Goal: Task Accomplishment & Management: Manage account settings

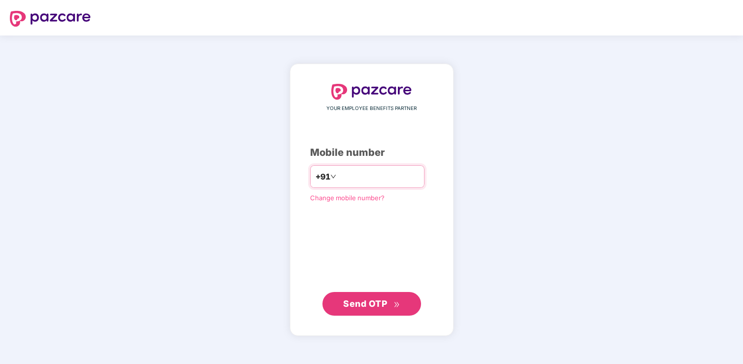
click at [371, 176] on input "number" at bounding box center [378, 177] width 81 height 16
type input "**********"
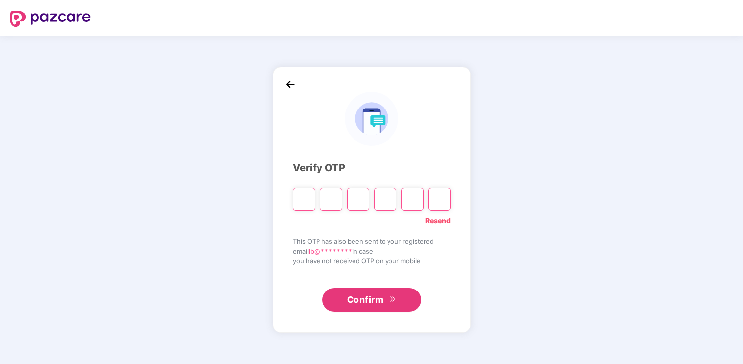
paste input "*"
type input "*"
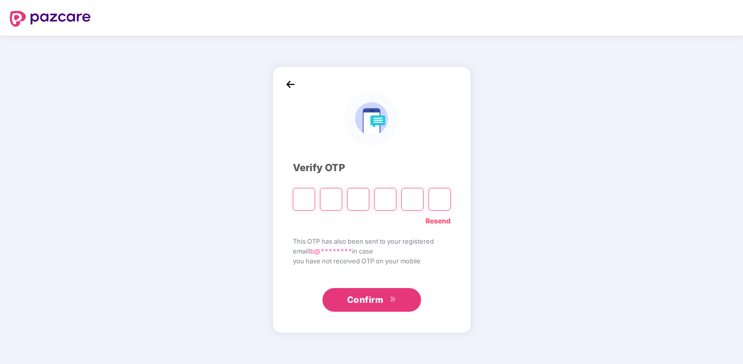
type input "*"
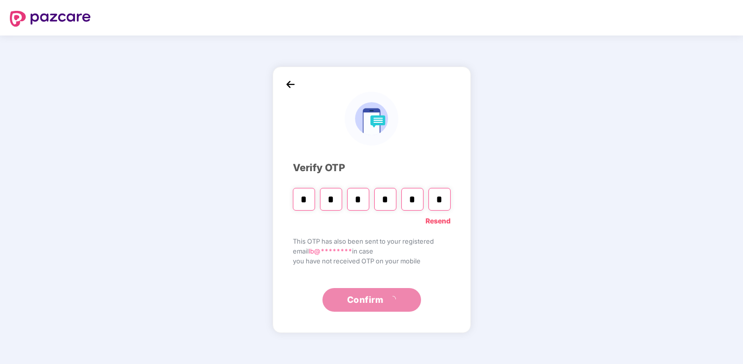
paste input "Digit 6"
type input "*"
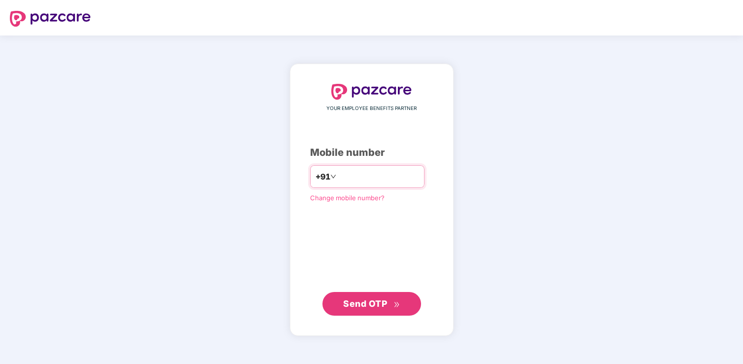
click at [375, 178] on input "number" at bounding box center [378, 177] width 81 height 16
type input "**********"
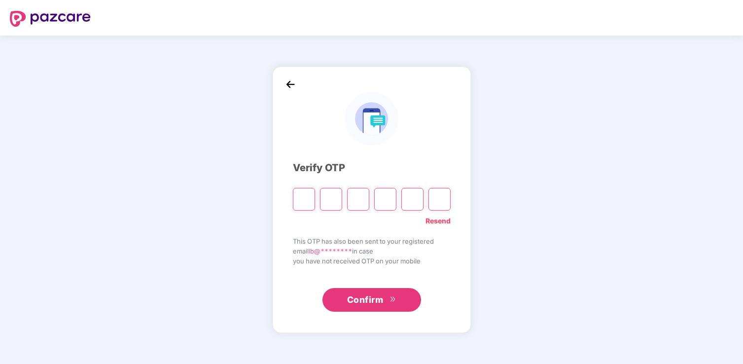
paste input "*"
type input "*"
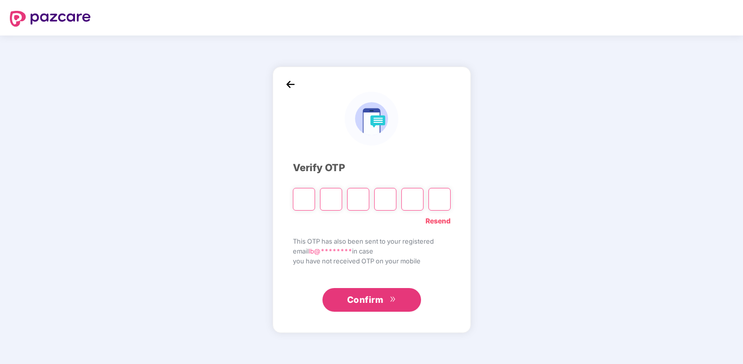
type input "*"
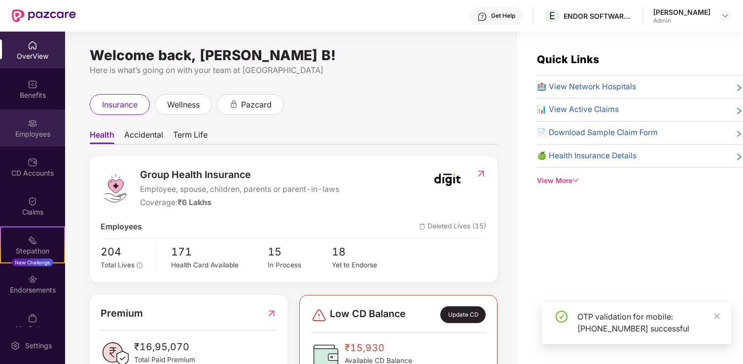
click at [45, 128] on div "Employees" at bounding box center [32, 127] width 65 height 37
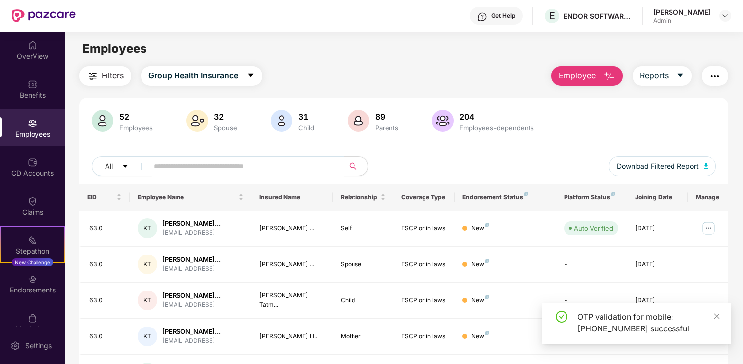
click at [262, 165] on input "text" at bounding box center [242, 166] width 177 height 15
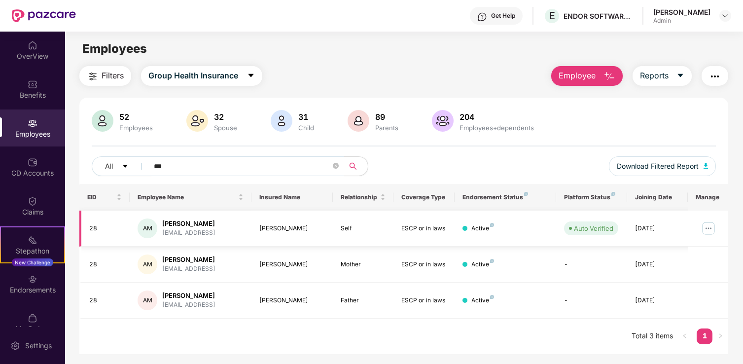
type input "***"
click at [710, 232] on img at bounding box center [709, 228] width 16 height 16
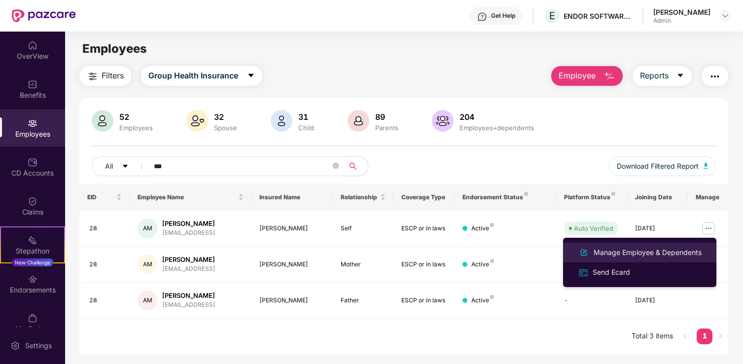
click at [626, 251] on div "Manage Employee & Dependents" at bounding box center [648, 252] width 112 height 11
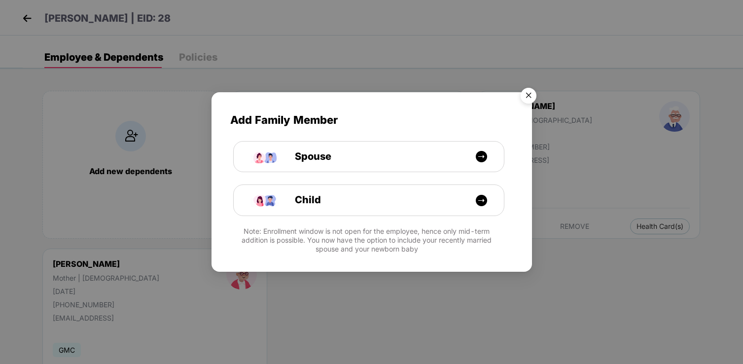
click at [533, 91] on img "Close" at bounding box center [529, 97] width 28 height 28
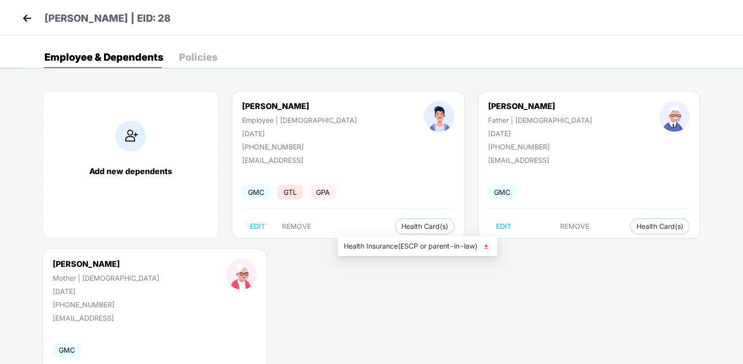
click at [346, 201] on div "GMC GTL GPA" at bounding box center [348, 192] width 213 height 21
click at [256, 225] on span "EDIT" at bounding box center [257, 226] width 15 height 8
select select "****"
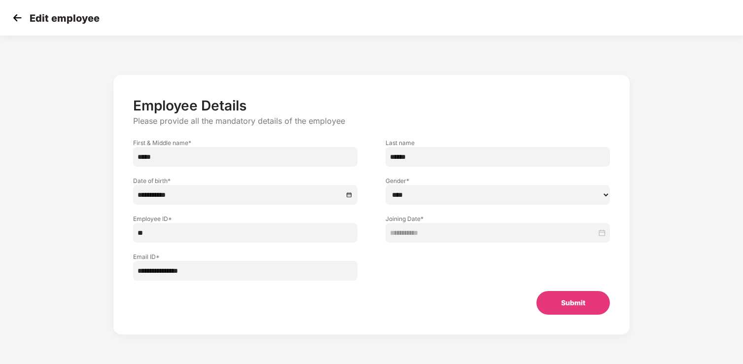
click at [18, 15] on img at bounding box center [17, 17] width 15 height 15
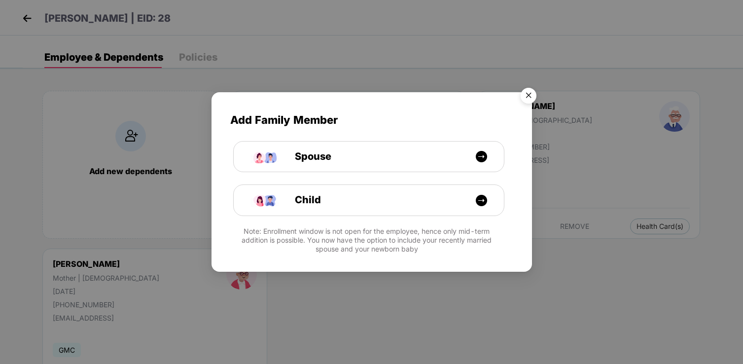
click at [534, 95] on img "Close" at bounding box center [529, 97] width 28 height 28
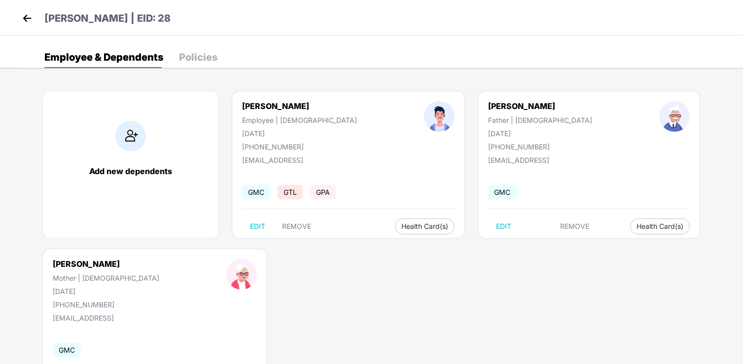
click at [193, 59] on div "Policies" at bounding box center [198, 57] width 38 height 10
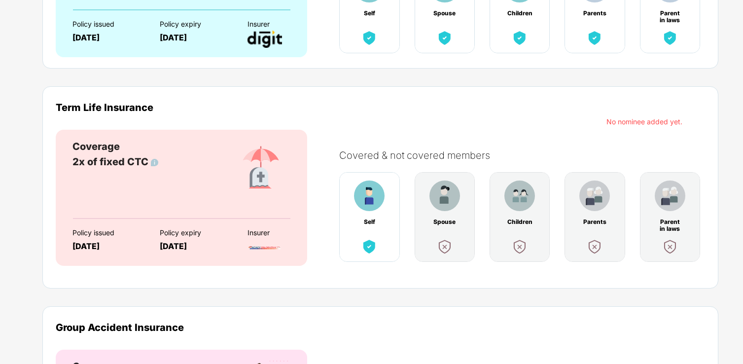
scroll to position [225, 0]
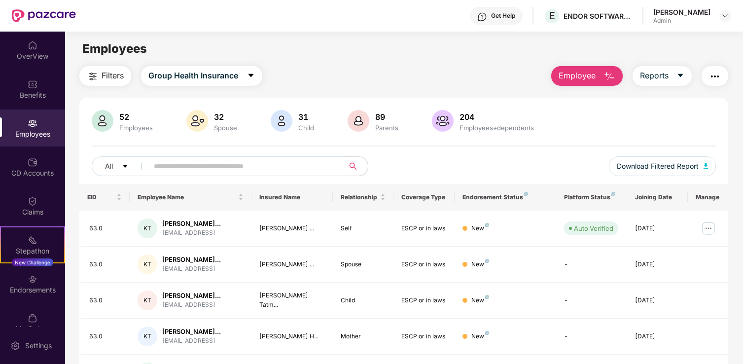
click at [212, 167] on input "text" at bounding box center [242, 166] width 177 height 15
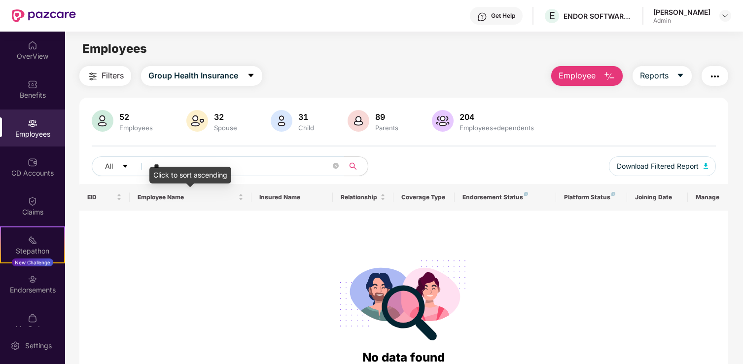
click at [179, 170] on div "Click to sort ascending" at bounding box center [190, 175] width 82 height 17
click at [198, 172] on div "Click to sort descending" at bounding box center [190, 175] width 86 height 17
click at [191, 169] on div "Click to cancel sorting" at bounding box center [189, 175] width 79 height 17
click at [240, 72] on button "Group Health Insurance" at bounding box center [201, 76] width 121 height 20
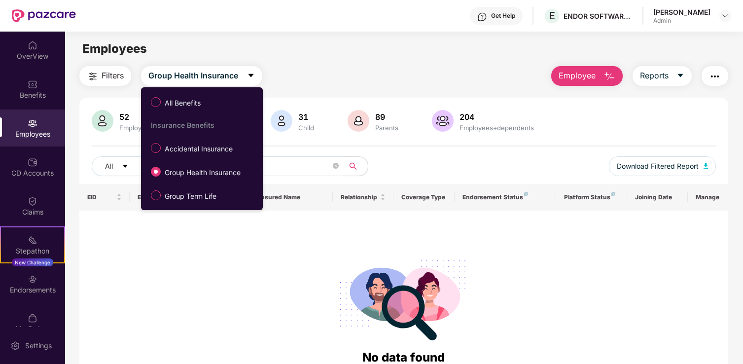
click at [287, 255] on div at bounding box center [403, 298] width 633 height 100
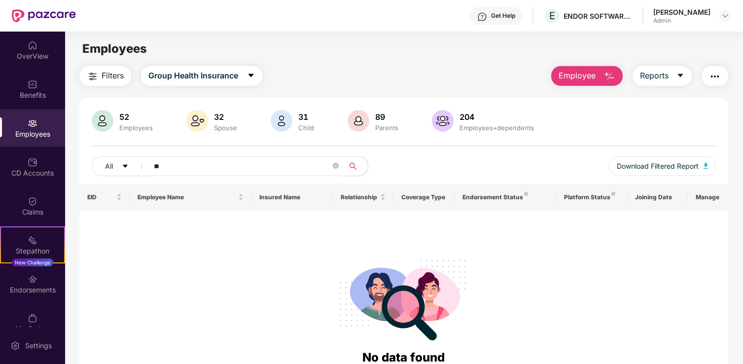
click at [179, 165] on input "**" at bounding box center [242, 166] width 177 height 15
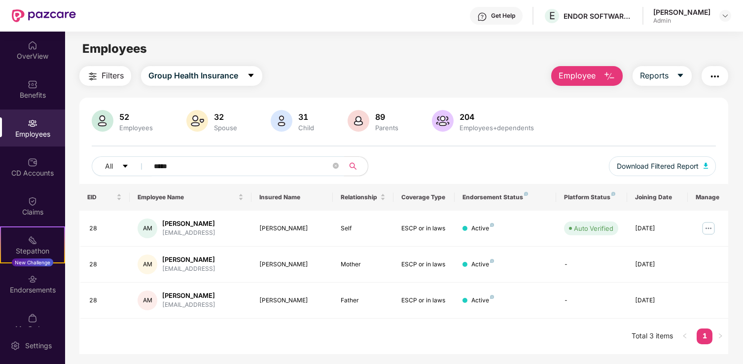
type input "*****"
click at [498, 226] on div "Active" at bounding box center [506, 228] width 86 height 9
click at [715, 237] on td at bounding box center [708, 229] width 40 height 36
click at [714, 231] on img at bounding box center [709, 228] width 16 height 16
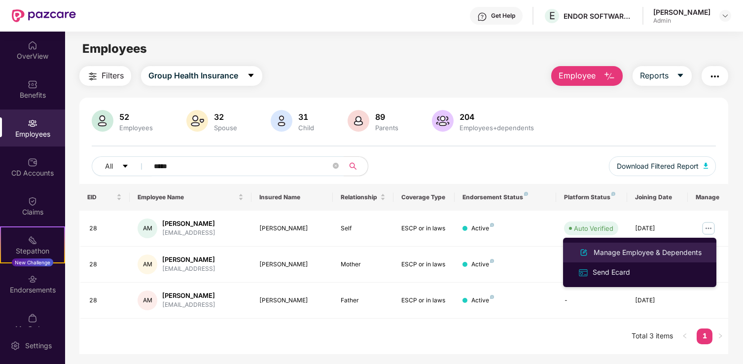
click at [631, 251] on div "Manage Employee & Dependents" at bounding box center [648, 252] width 112 height 11
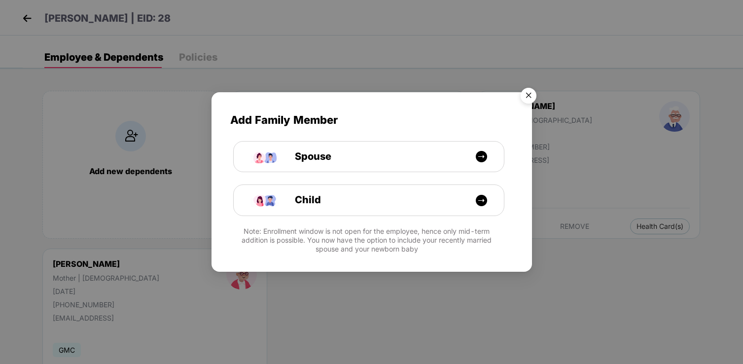
click at [531, 100] on img "Close" at bounding box center [529, 97] width 28 height 28
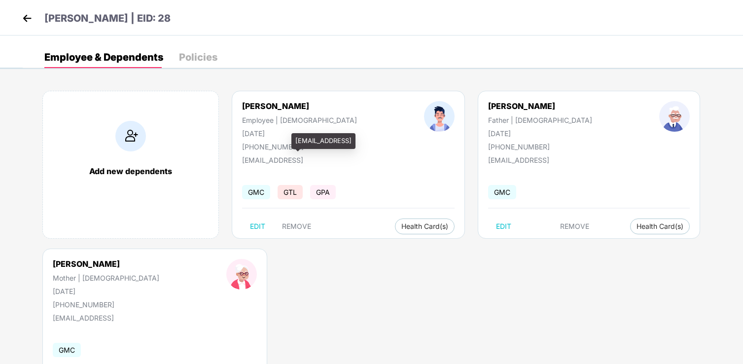
click at [278, 158] on div "[EMAIL_ADDRESS]" at bounding box center [291, 160] width 99 height 8
click at [253, 229] on span "EDIT" at bounding box center [257, 226] width 15 height 8
select select "****"
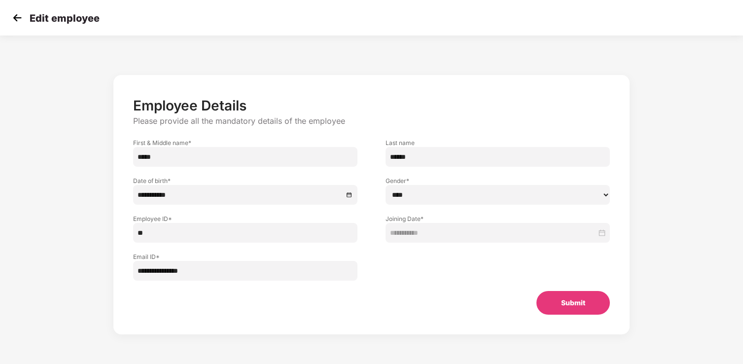
click at [14, 18] on img at bounding box center [17, 17] width 15 height 15
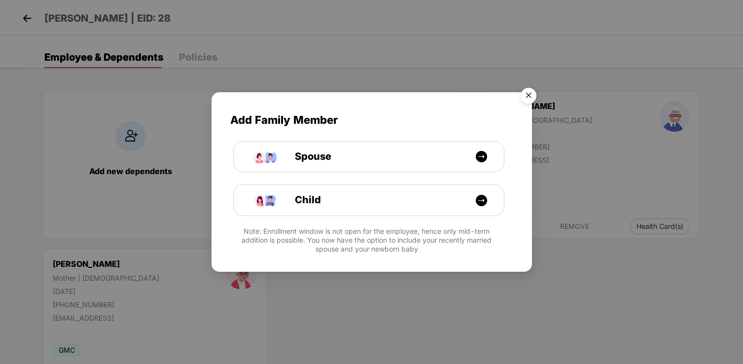
click at [528, 95] on img "Close" at bounding box center [529, 97] width 28 height 28
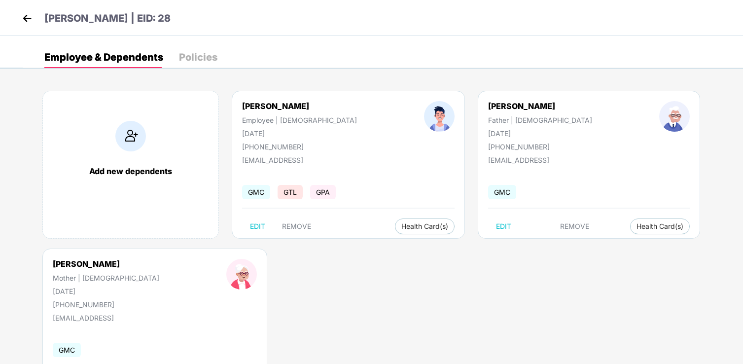
click at [24, 20] on img at bounding box center [27, 18] width 15 height 15
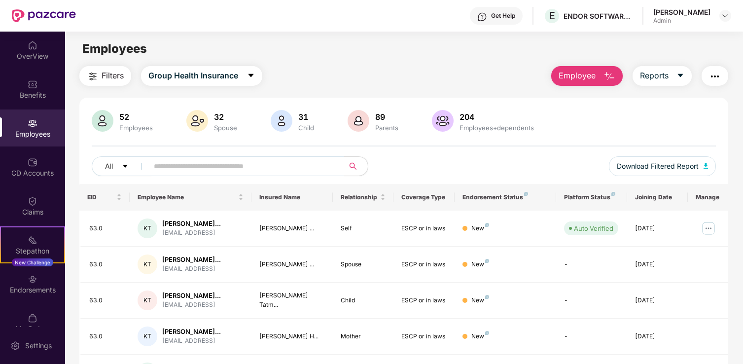
click at [259, 165] on input "text" at bounding box center [242, 166] width 177 height 15
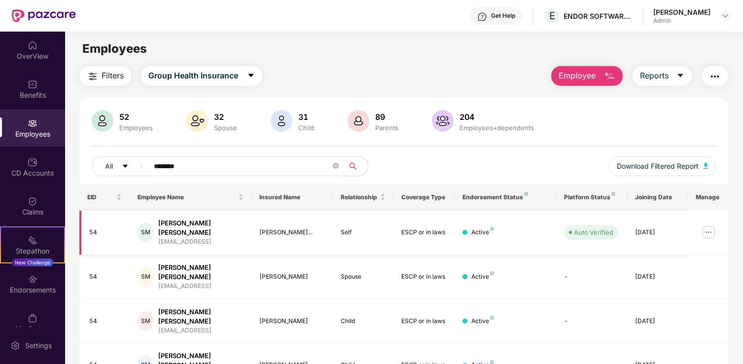
type input "********"
click at [710, 233] on img at bounding box center [709, 232] width 16 height 16
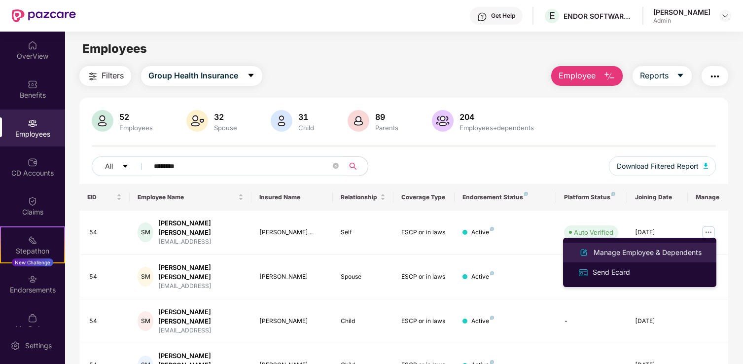
click at [617, 253] on div "Manage Employee & Dependents" at bounding box center [648, 252] width 112 height 11
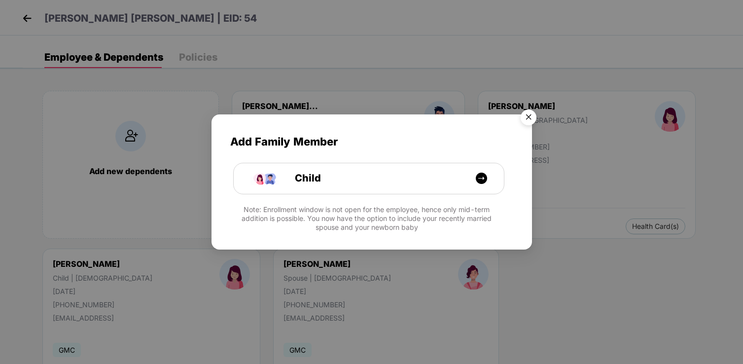
click at [536, 114] on img "Close" at bounding box center [529, 119] width 28 height 28
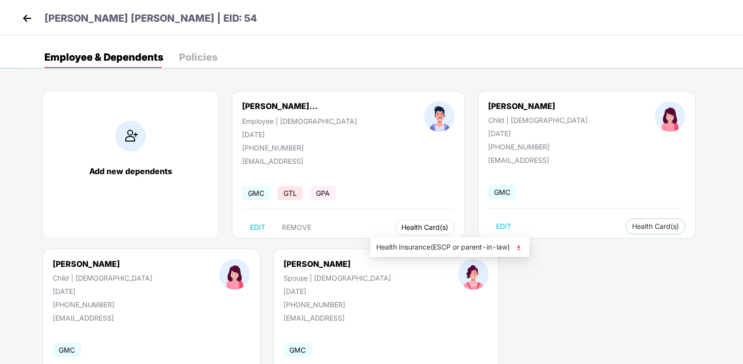
click at [401, 226] on span "Health Card(s)" at bounding box center [424, 227] width 47 height 5
click at [257, 230] on span "EDIT" at bounding box center [257, 227] width 15 height 8
select select "****"
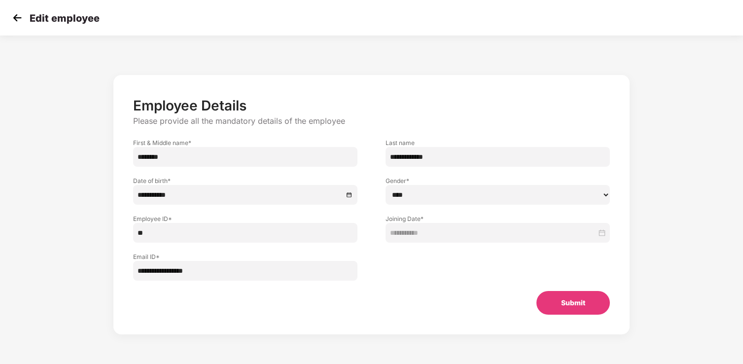
click at [177, 201] on div "**********" at bounding box center [245, 195] width 224 height 20
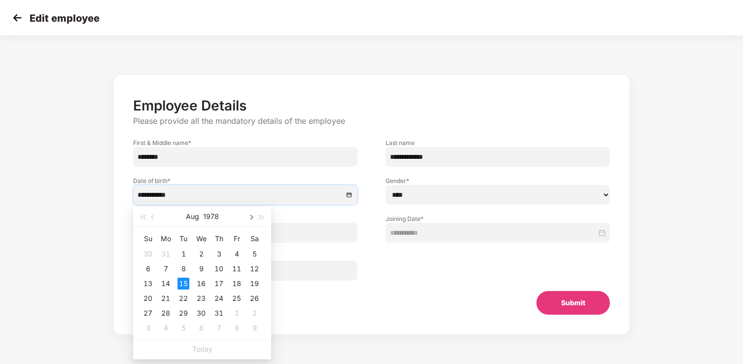
click at [252, 218] on button "button" at bounding box center [250, 217] width 11 height 20
type input "**********"
click at [237, 287] on div "15" at bounding box center [237, 284] width 12 height 12
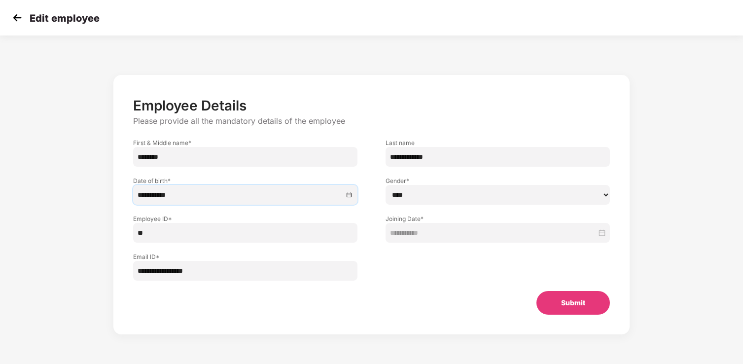
click at [569, 301] on button "Submit" at bounding box center [573, 303] width 73 height 24
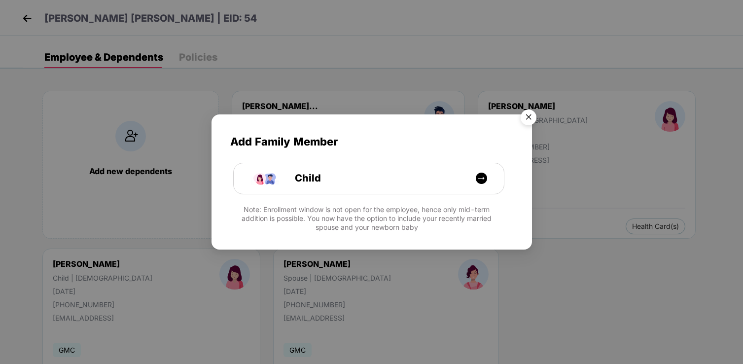
click at [535, 122] on img "Close" at bounding box center [529, 119] width 28 height 28
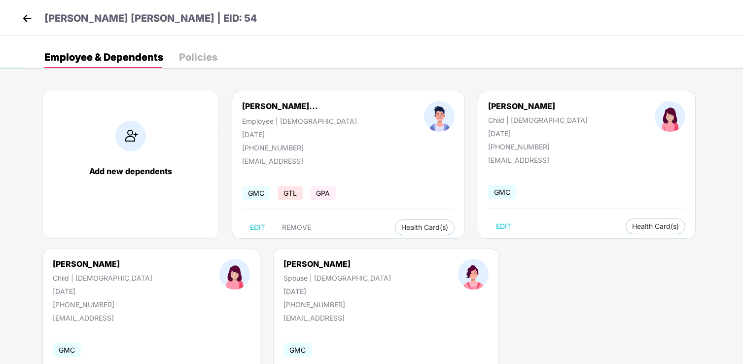
click at [27, 18] on img at bounding box center [27, 18] width 15 height 15
